Goal: Register for event/course

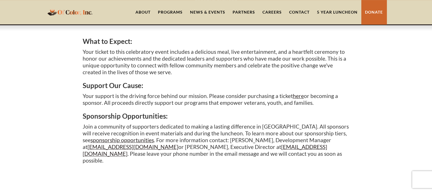
scroll to position [315, 0]
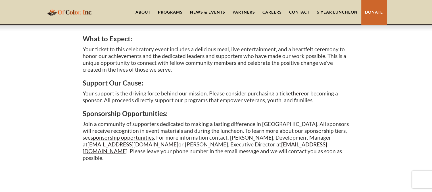
click at [326, 10] on link "5 Year Luncheon" at bounding box center [337, 12] width 48 height 24
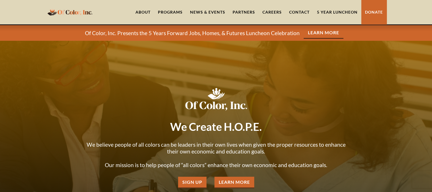
click at [335, 14] on link "5 Year Luncheon" at bounding box center [337, 12] width 48 height 24
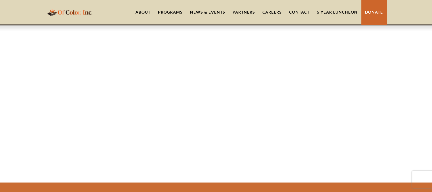
scroll to position [1028, 0]
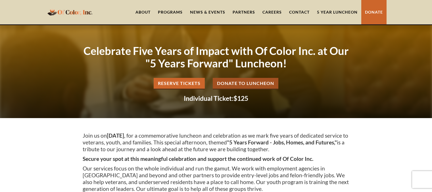
scroll to position [1028, 0]
